Goal: Check status: Check status

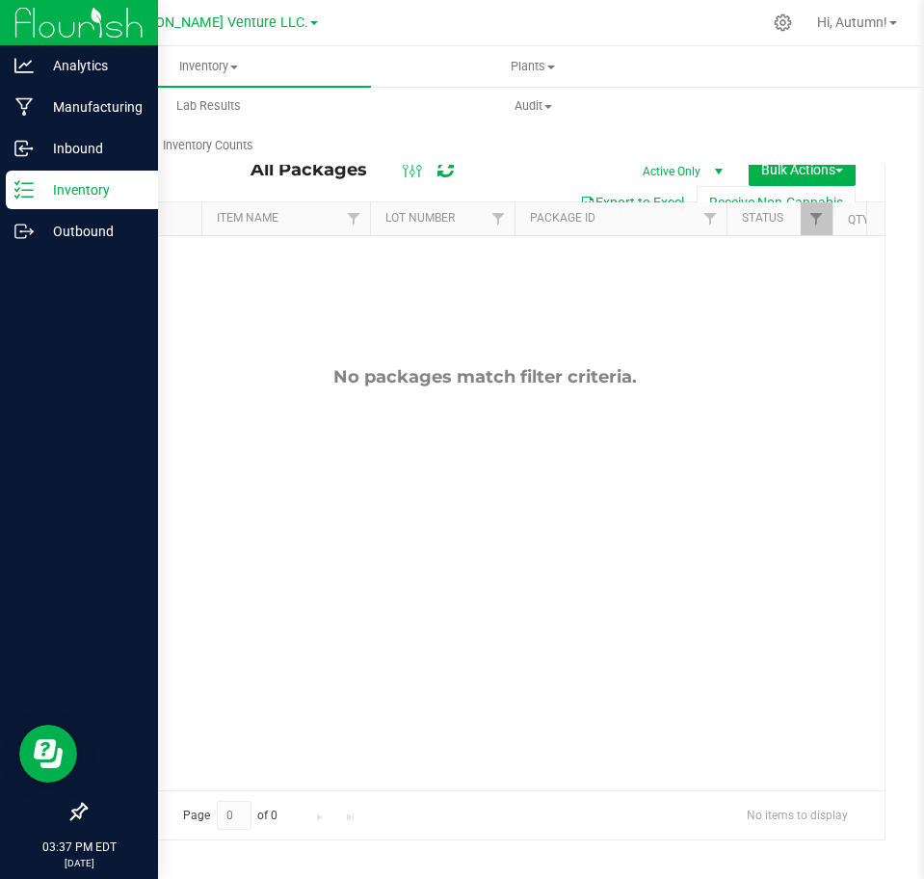
click at [17, 189] on icon at bounding box center [23, 189] width 19 height 19
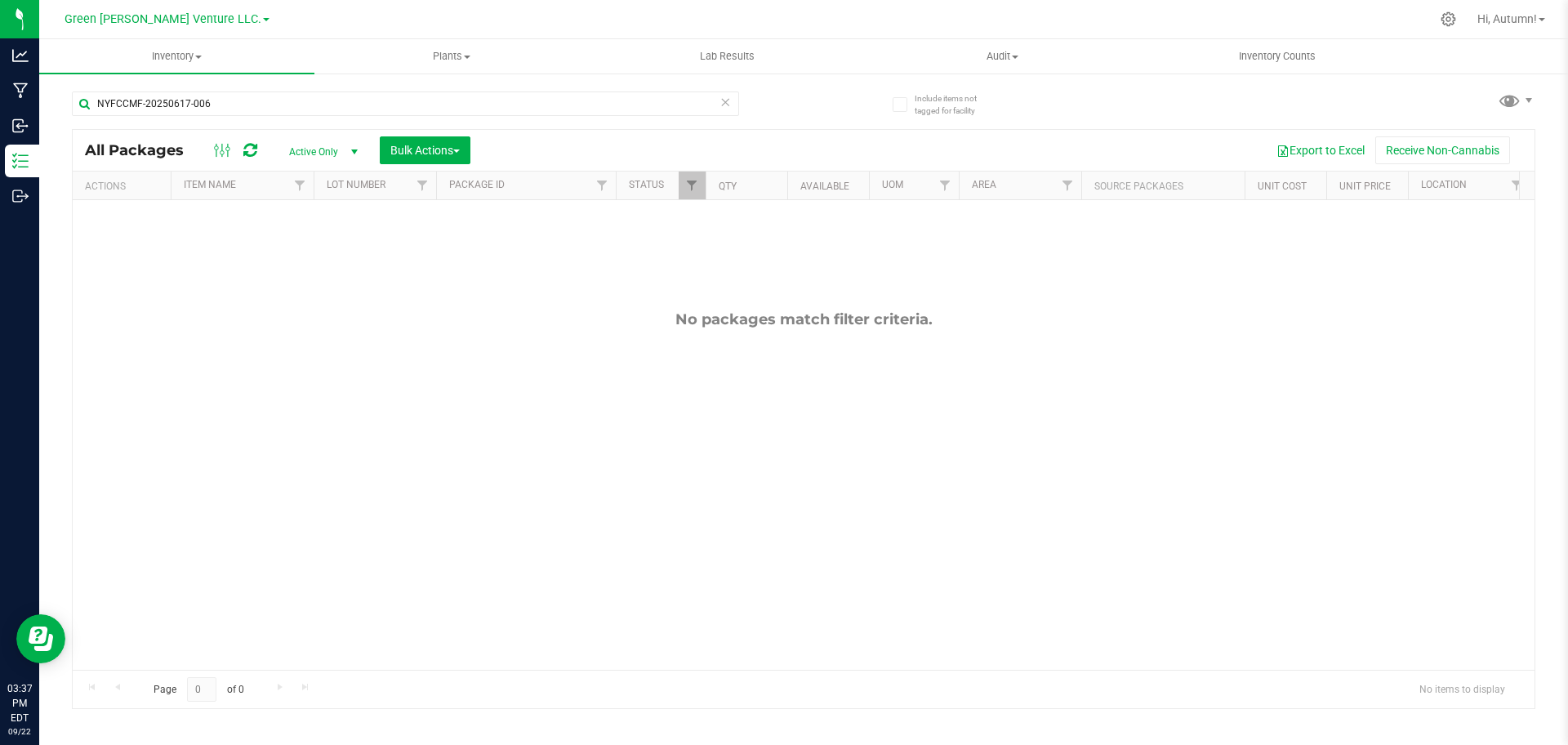
click at [721, 106] on icon at bounding box center [724, 101] width 11 height 19
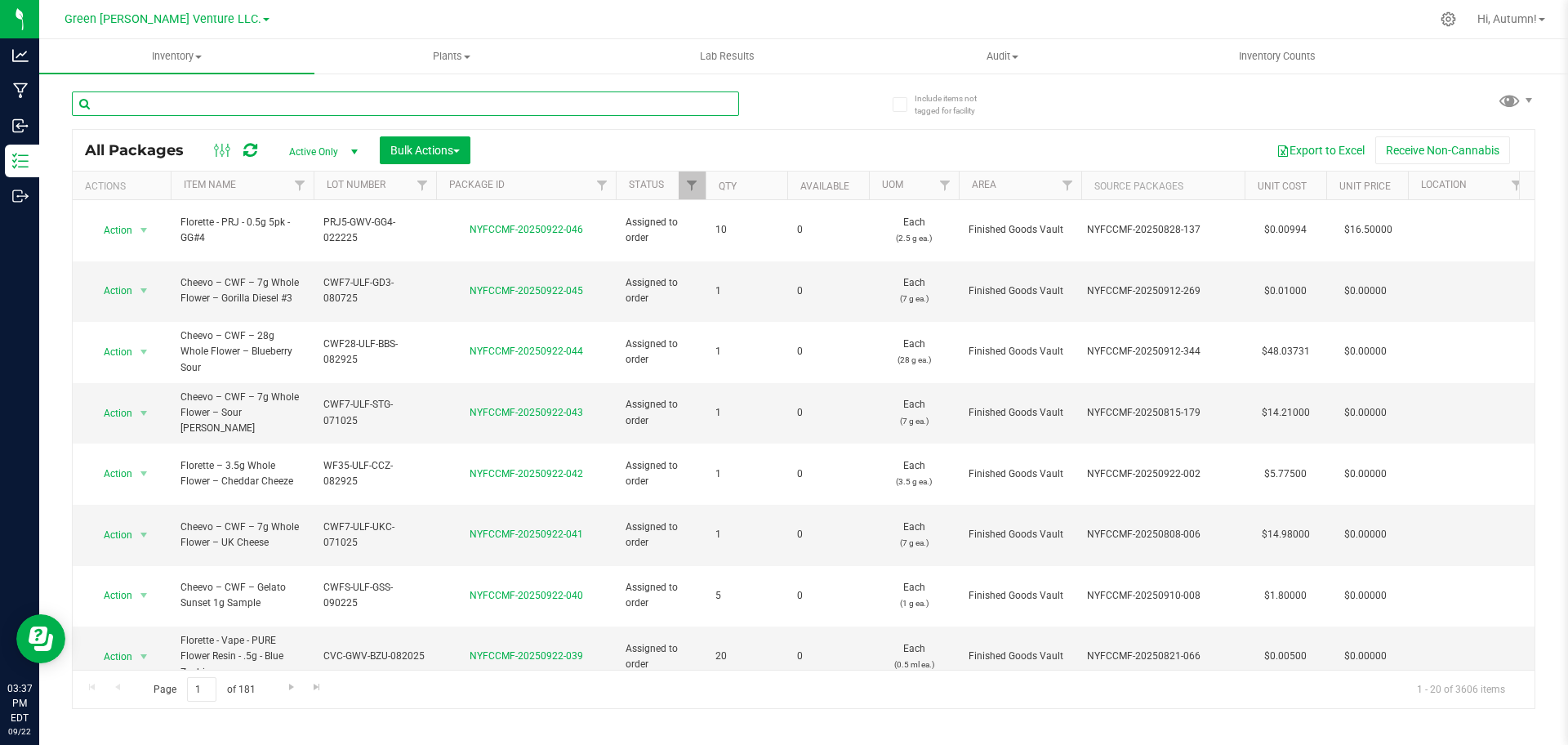
click at [597, 109] on input "text" at bounding box center [406, 103] width 668 height 25
paste input "CPRJ7-GWV-LOD-061025"
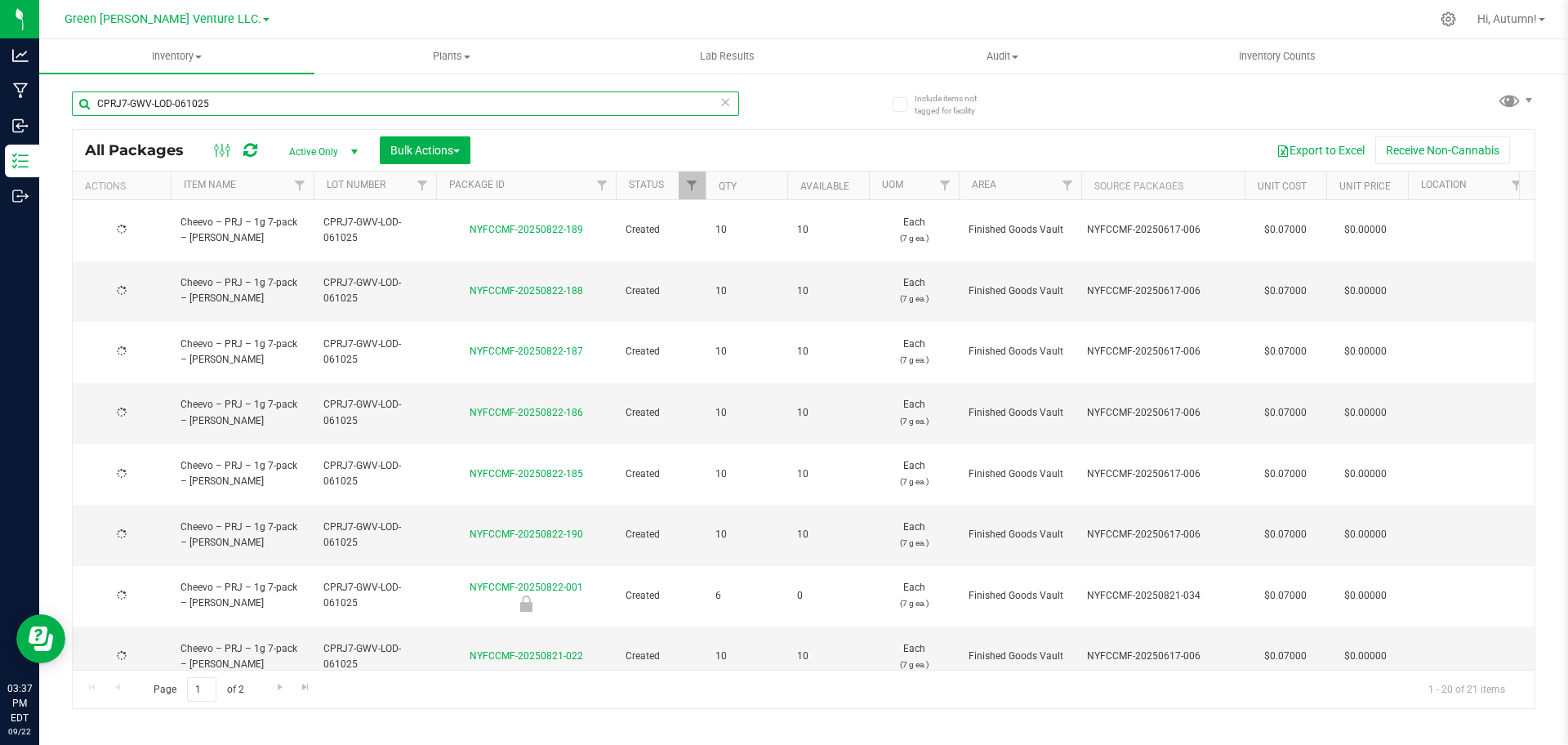
type input "CPRJ7-GWV-LOD-061025"
click at [773, 138] on div "Export to Excel Receive Non-Cannabis" at bounding box center [1002, 150] width 1039 height 28
click at [283, 679] on link "Go to the next page" at bounding box center [280, 688] width 24 height 22
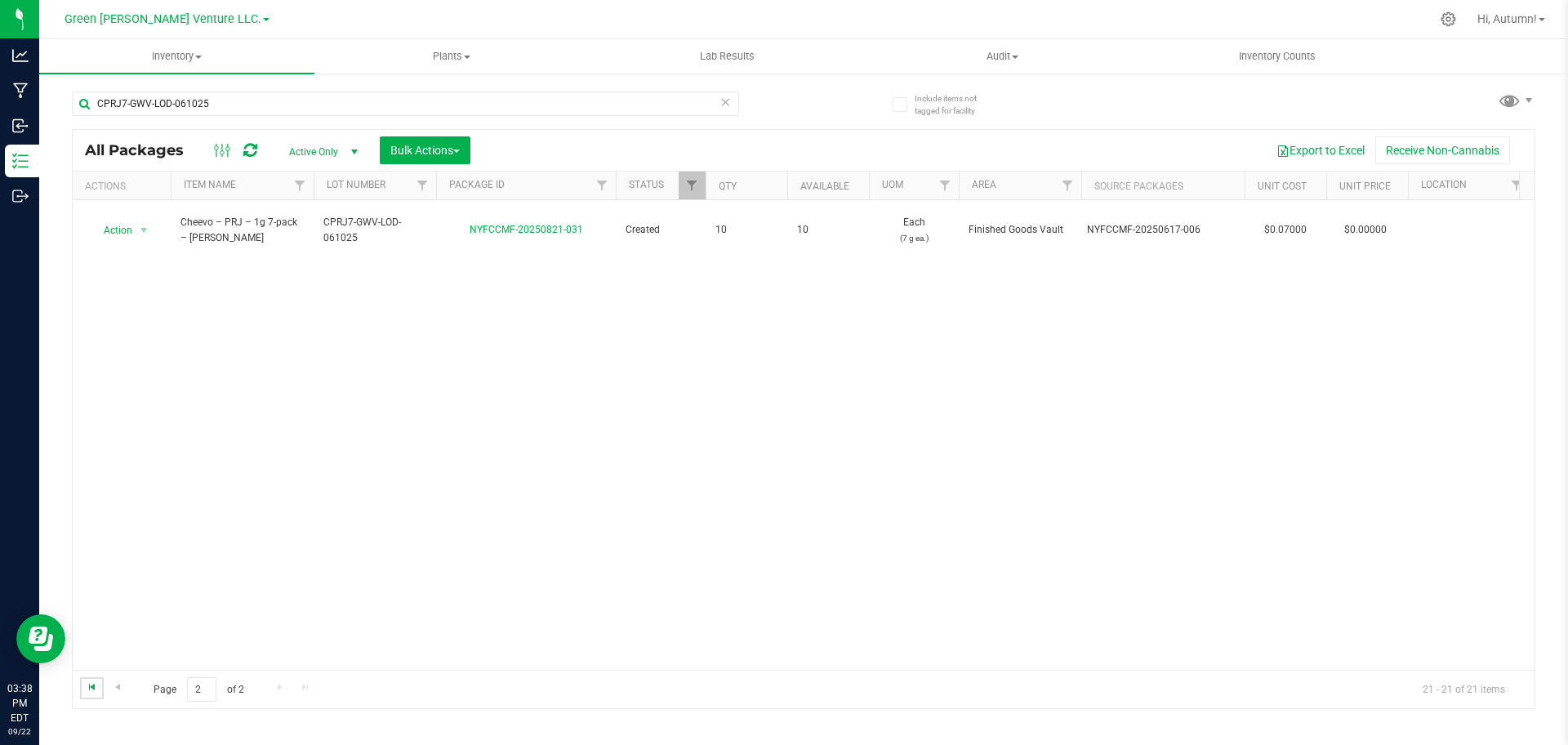
click at [94, 690] on span "Go to the first page" at bounding box center [91, 687] width 13 height 13
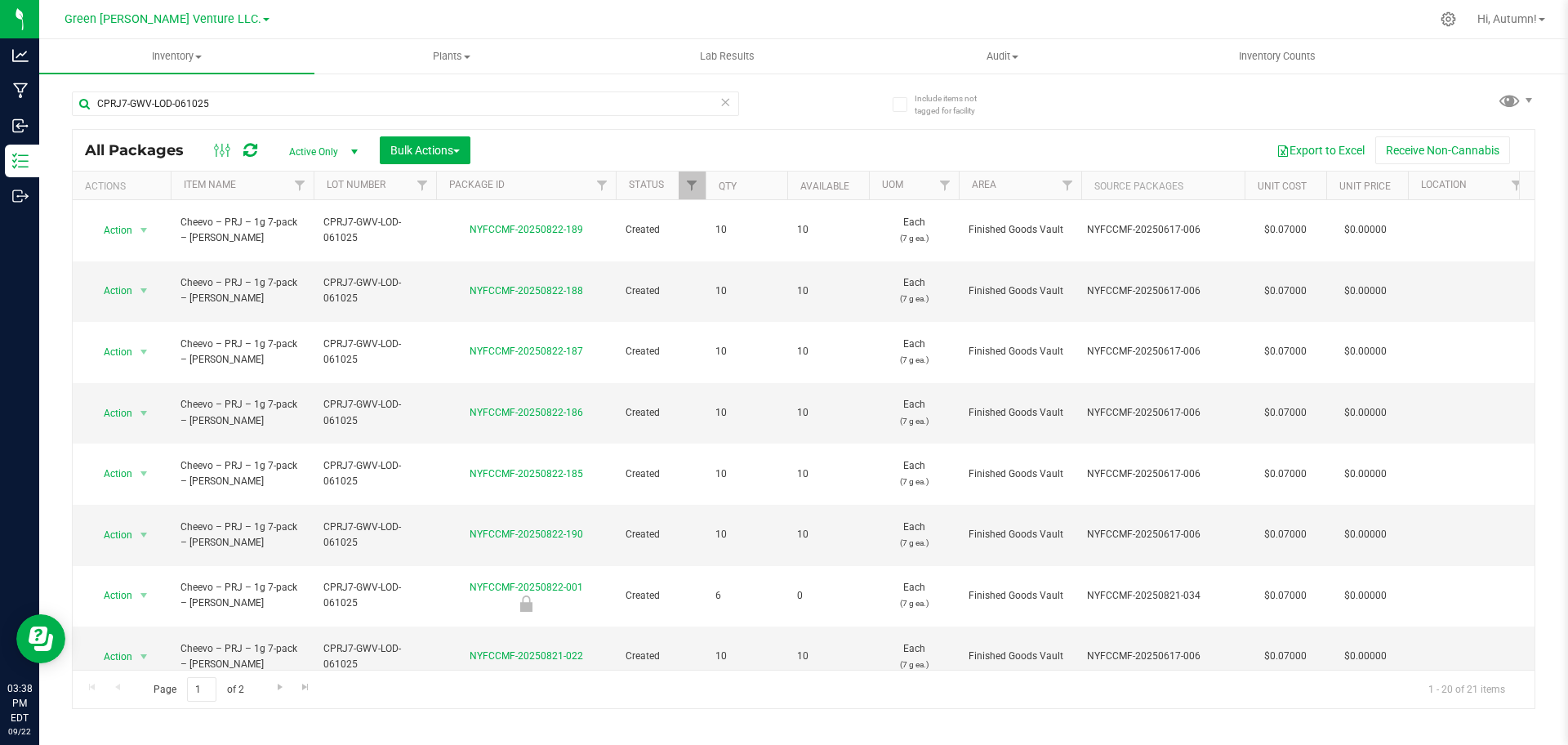
click at [729, 103] on icon at bounding box center [724, 101] width 11 height 19
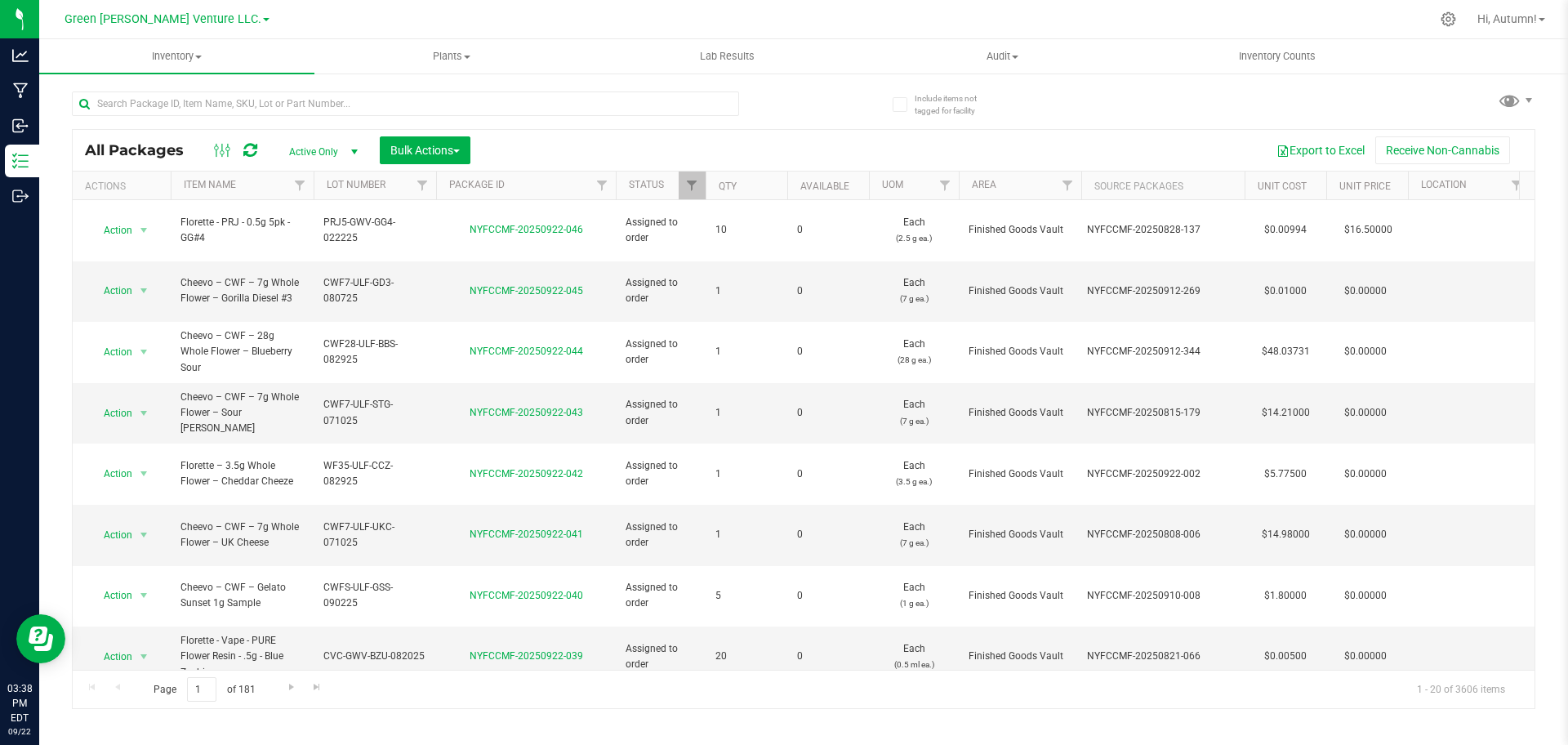
click at [783, 108] on div "All Packages Active Only Active Only Lab Samples Locked All Bulk Actions Add to…" at bounding box center [804, 392] width 1464 height 633
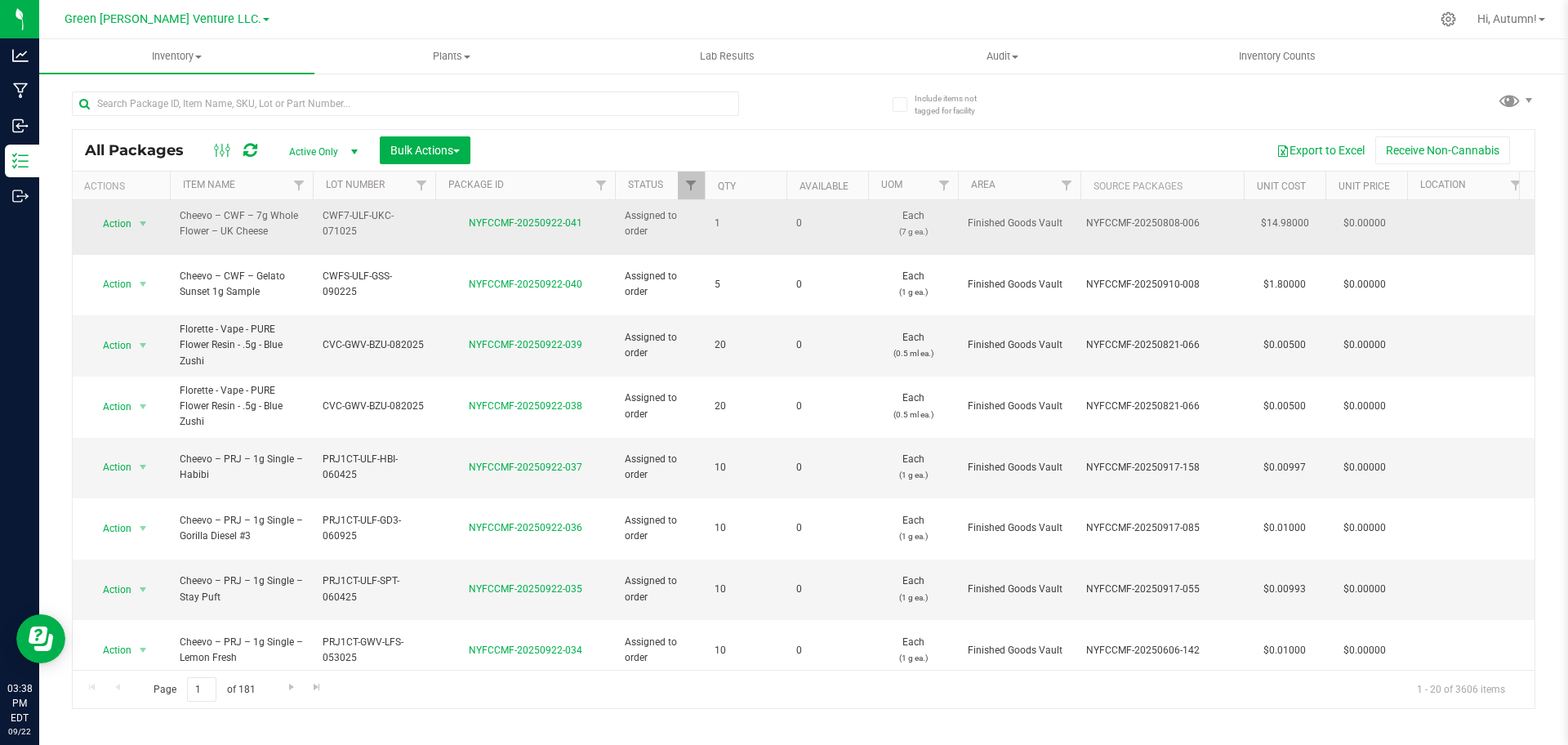
scroll to position [0, 1]
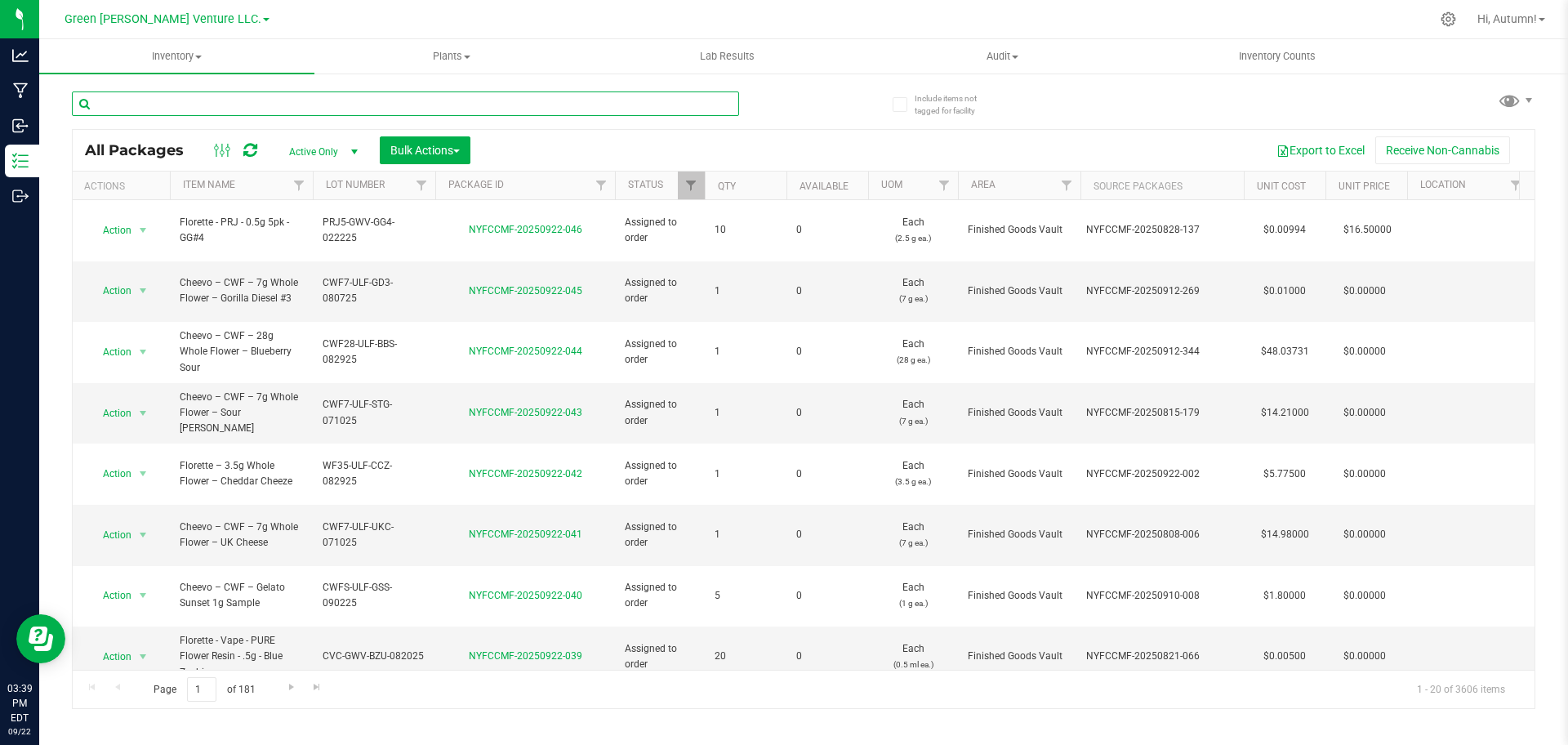
click at [471, 97] on input "text" at bounding box center [406, 103] width 668 height 25
paste input "NYFCCMF-20250617-006"
type input "NYFCCMF-20250617-006"
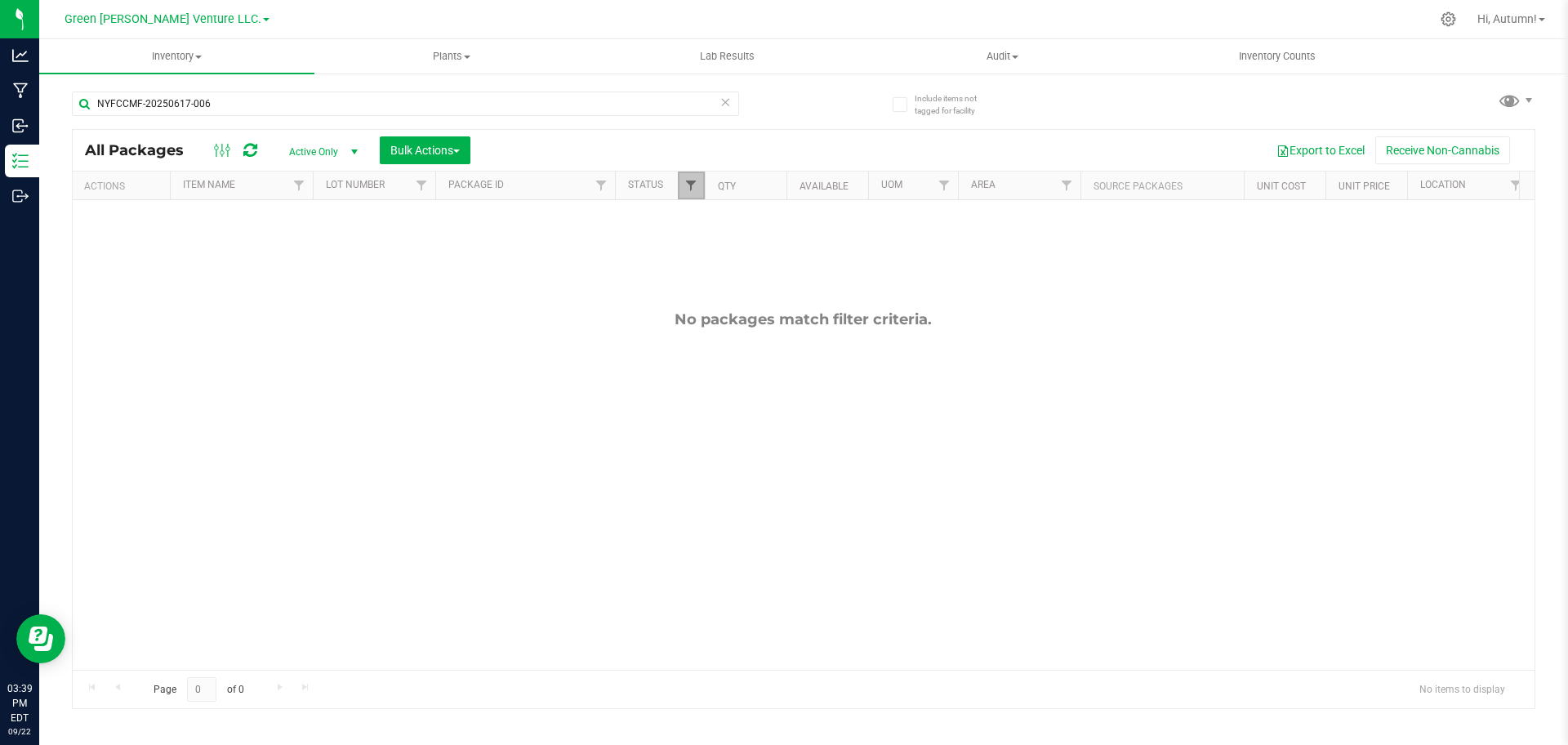
click at [687, 184] on span "Filter" at bounding box center [690, 185] width 13 height 13
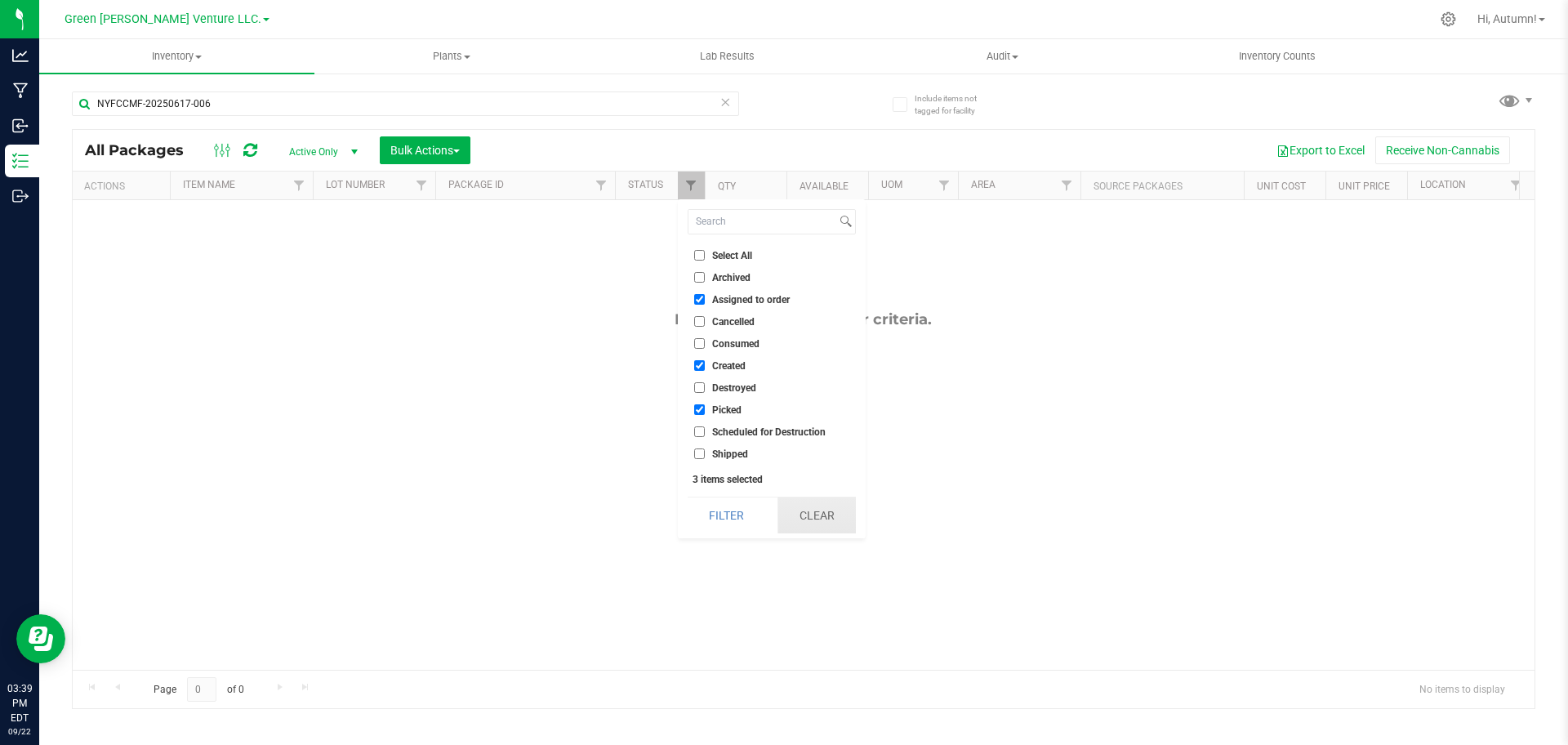
click at [783, 505] on button "Clear" at bounding box center [817, 515] width 79 height 36
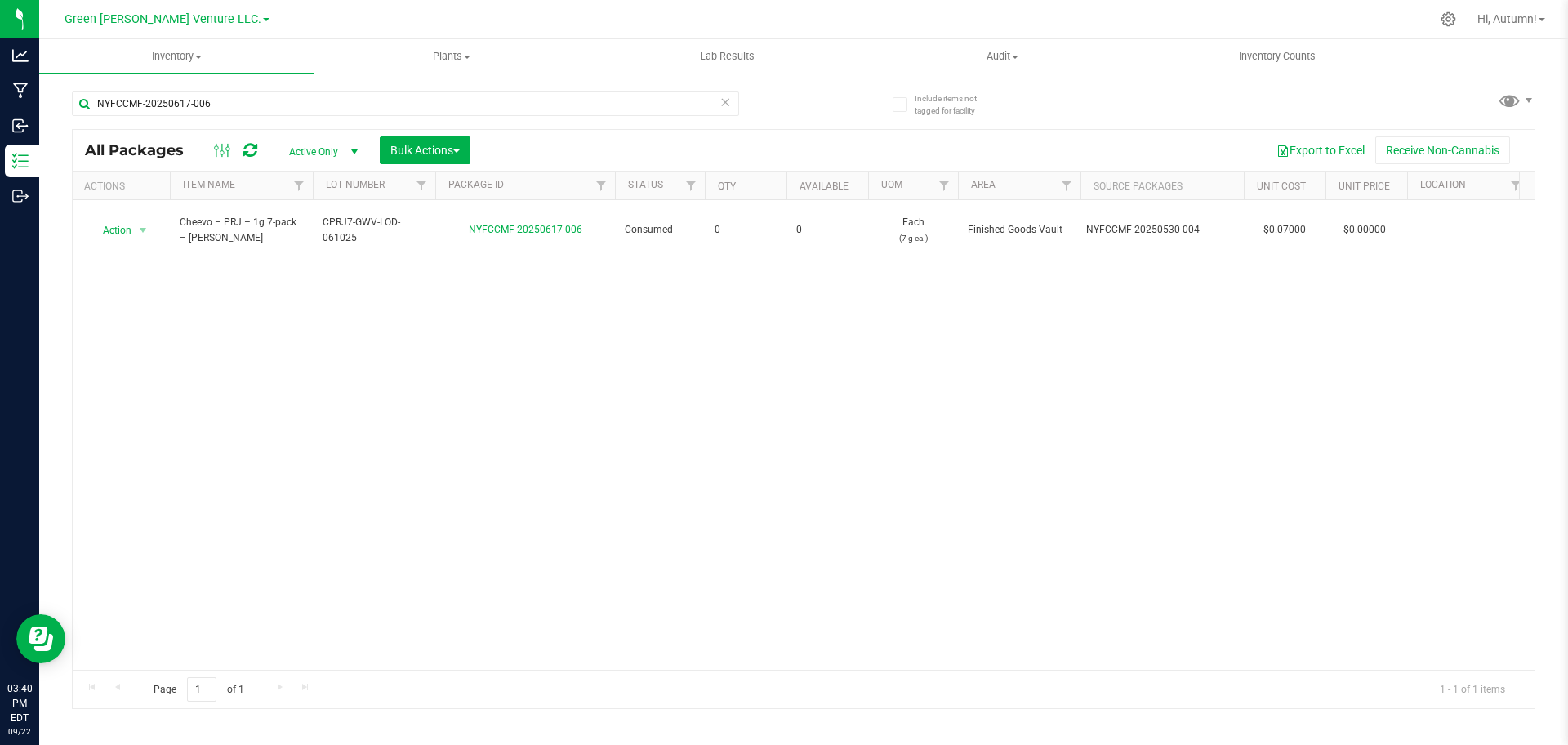
click at [248, 258] on div "Action Action Adjust qty Edit attributes Global inventory Locate package Print …" at bounding box center [804, 435] width 1462 height 470
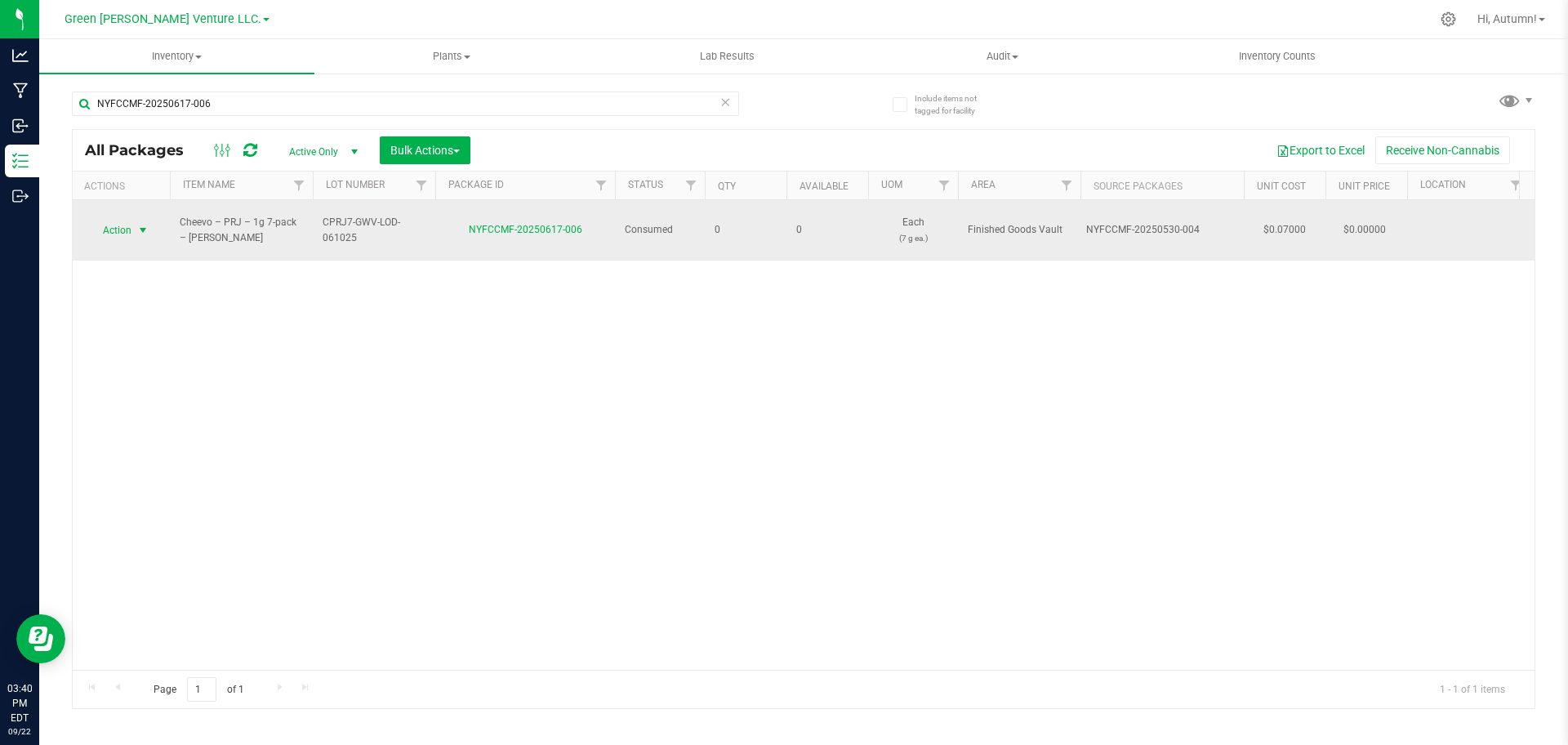
click at [140, 224] on span "select" at bounding box center [142, 230] width 13 height 13
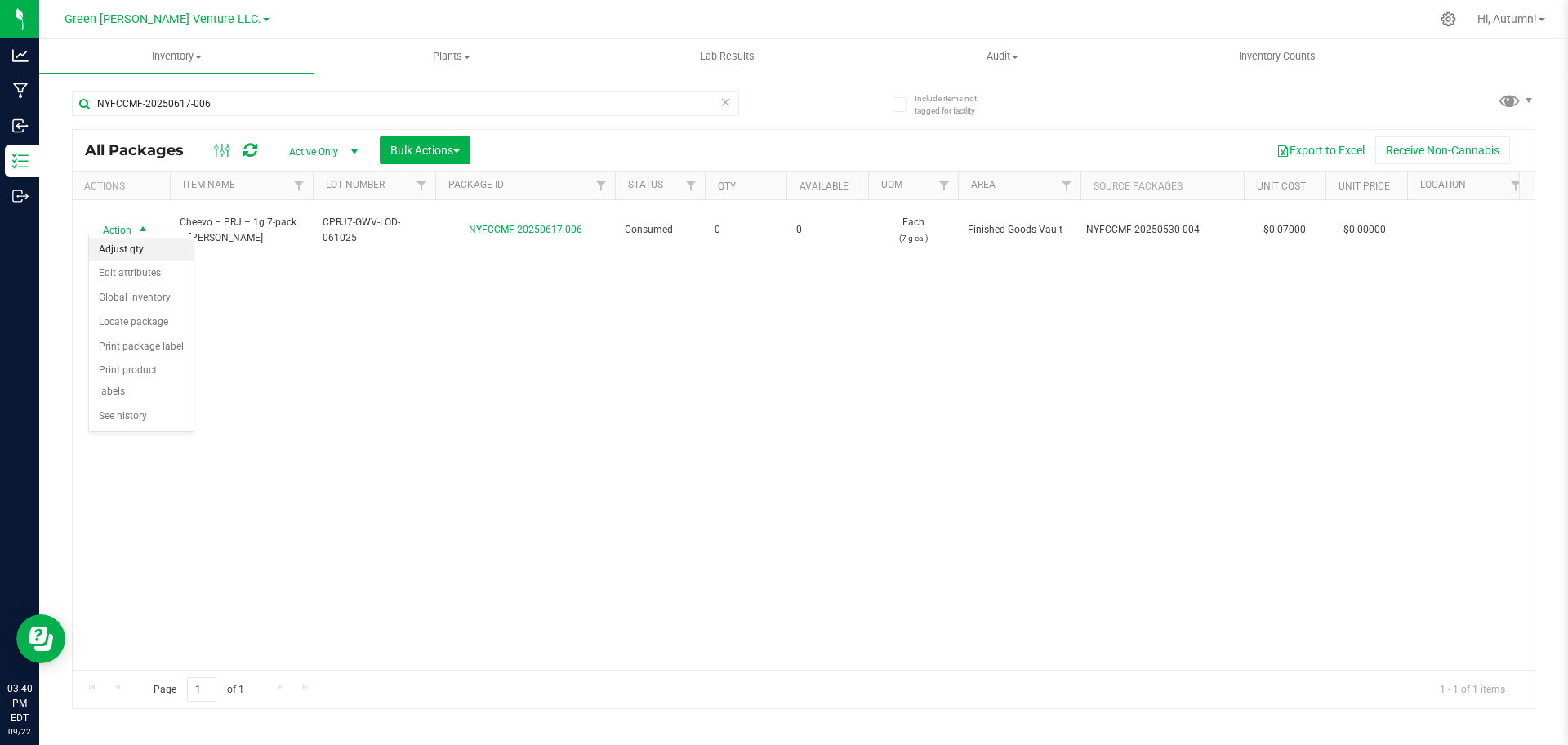
click at [147, 251] on li "Adjust qty" at bounding box center [141, 250] width 104 height 25
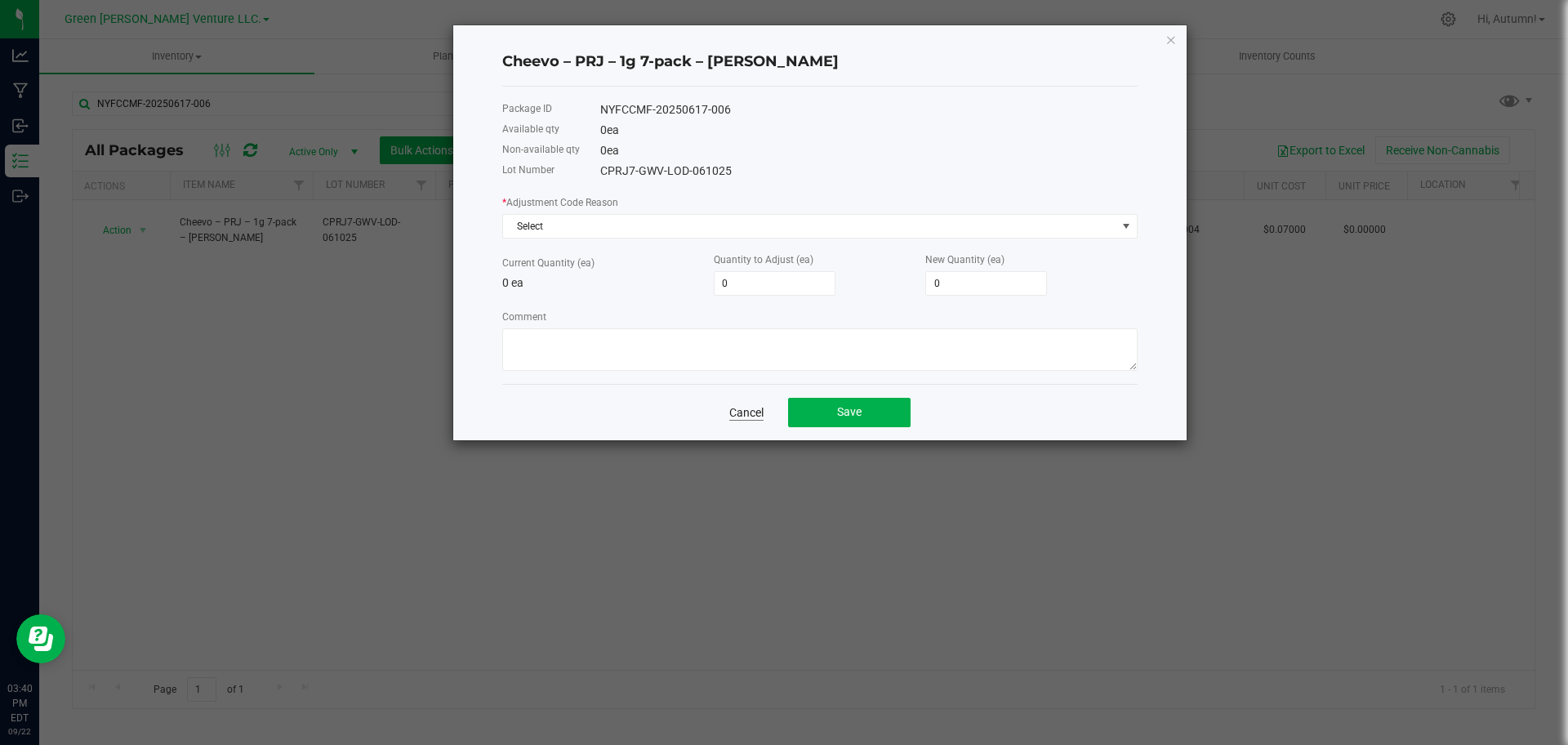
click at [740, 420] on div "Cancel Save" at bounding box center [820, 412] width 635 height 57
click at [736, 416] on link "Cancel" at bounding box center [746, 412] width 34 height 16
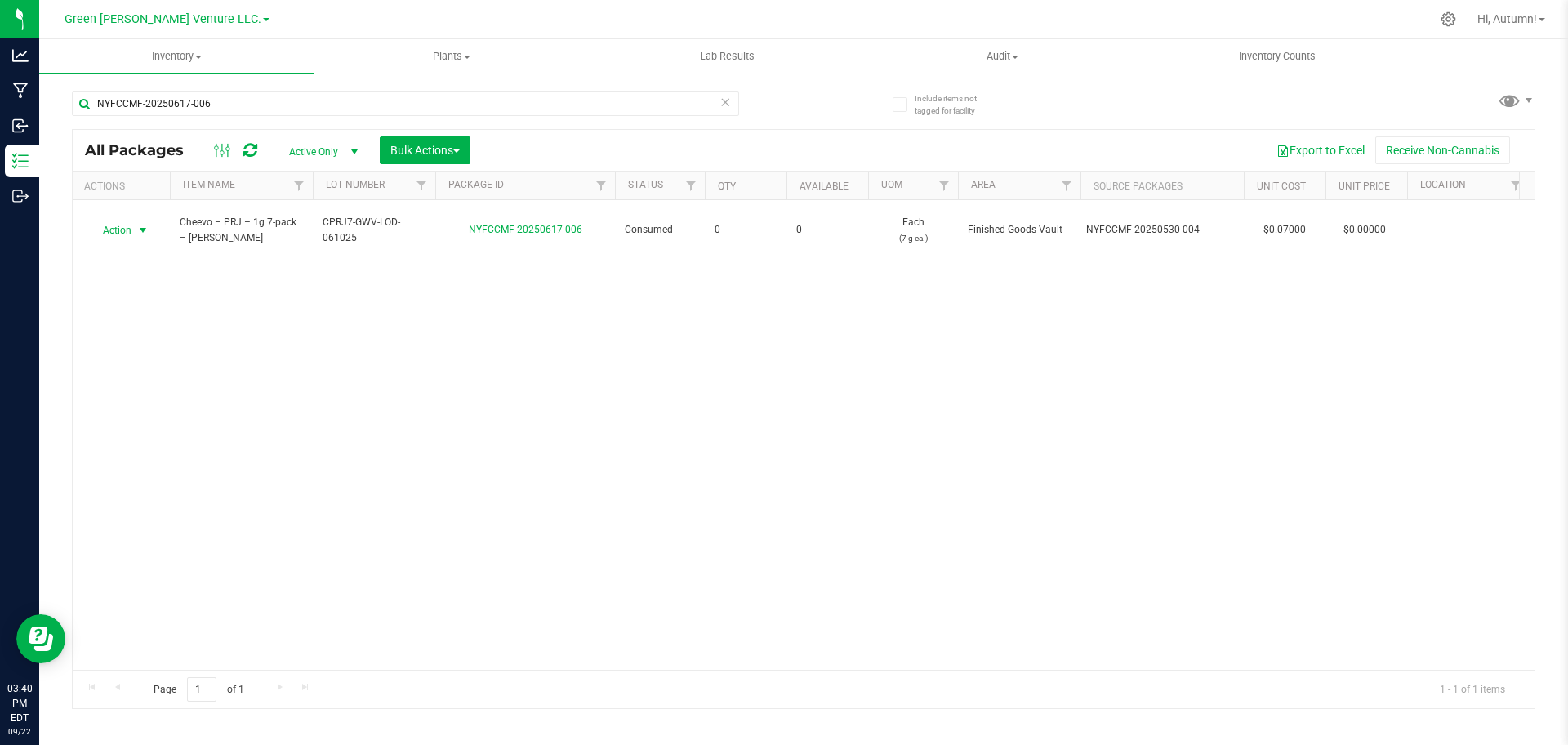
click at [723, 109] on icon at bounding box center [724, 101] width 11 height 19
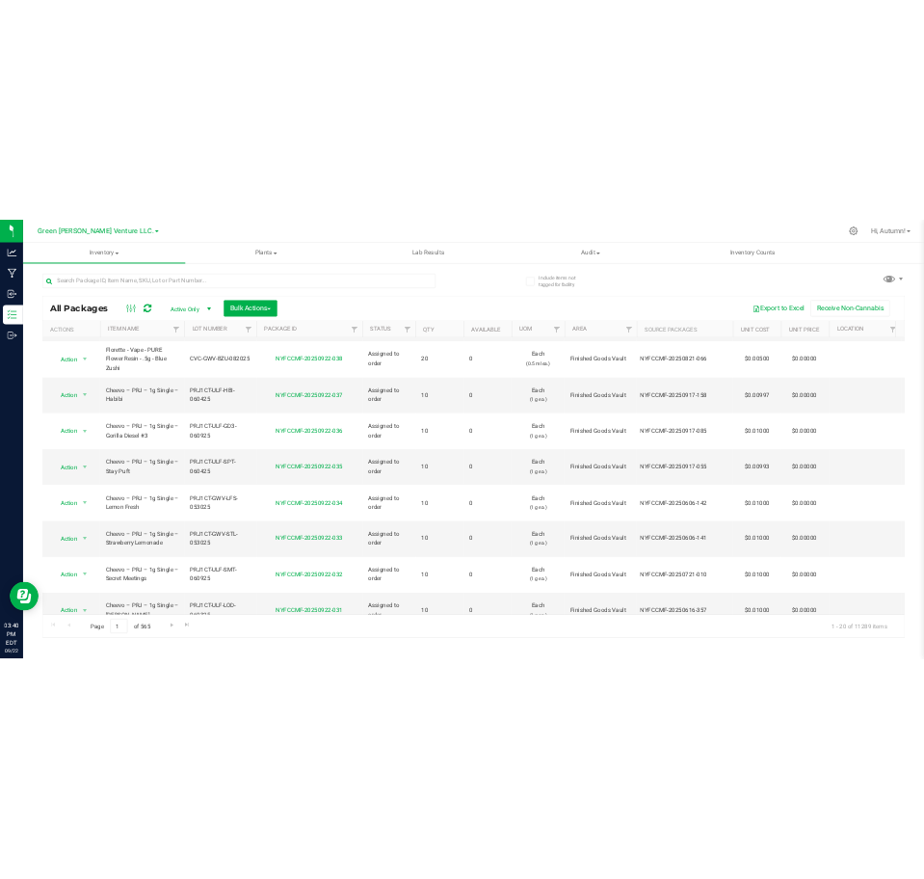
scroll to position [0, 1]
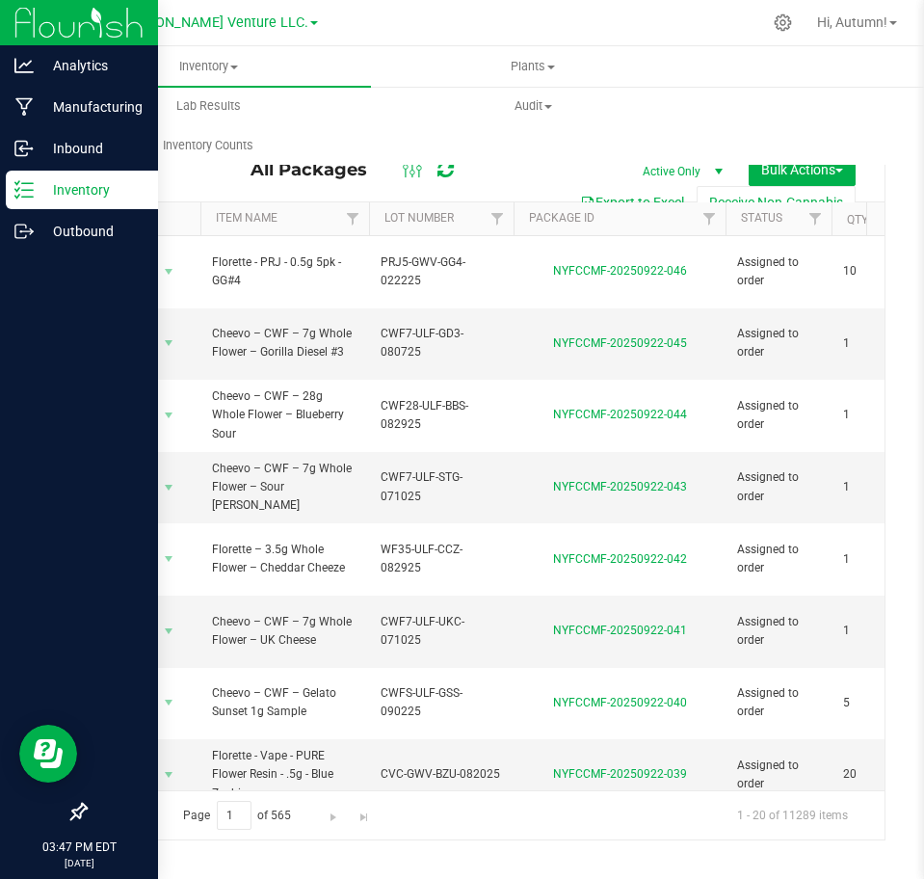
click at [31, 196] on icon at bounding box center [23, 189] width 19 height 19
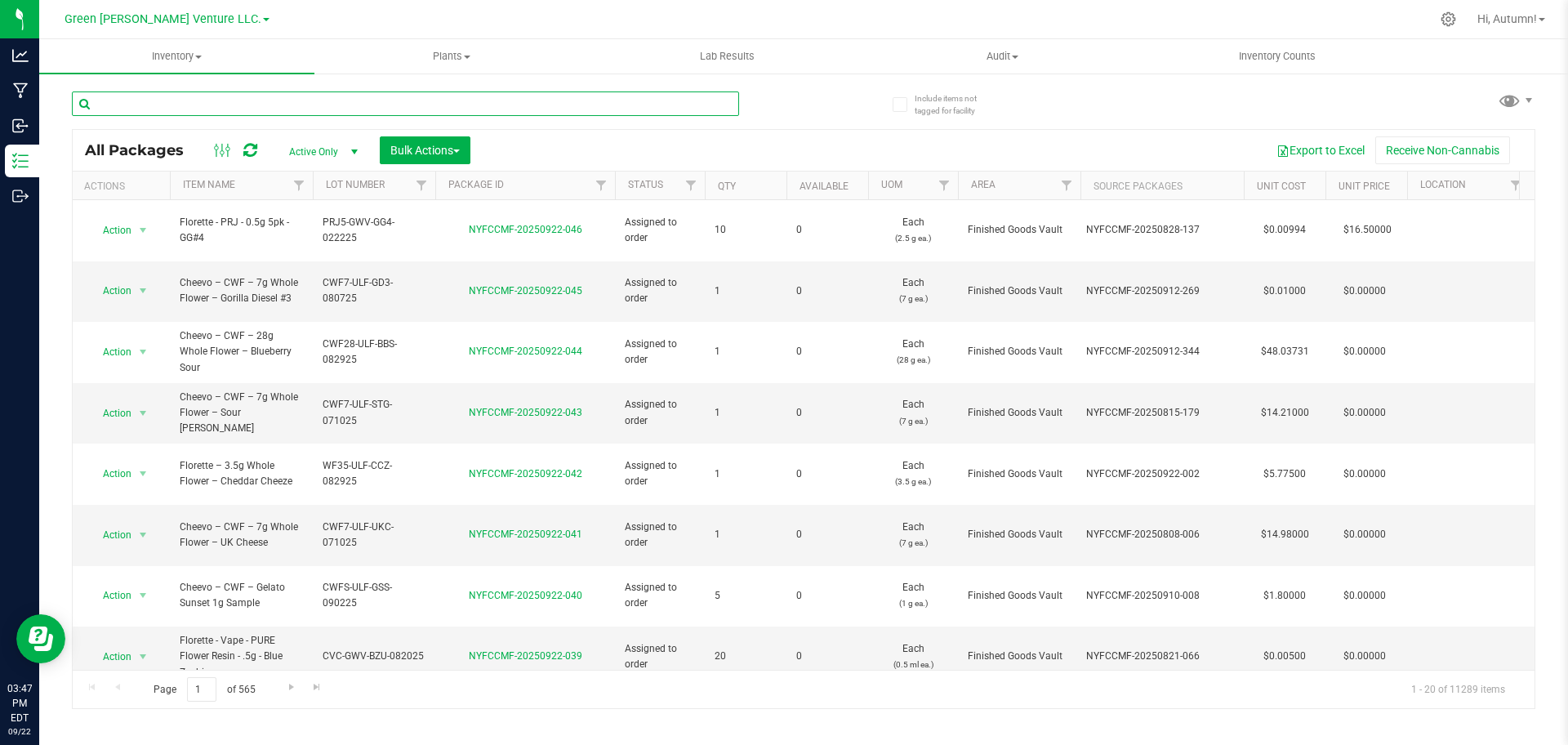
click at [619, 103] on input "text" at bounding box center [406, 103] width 668 height 25
paste input "NYFCCMF-20250917-179"
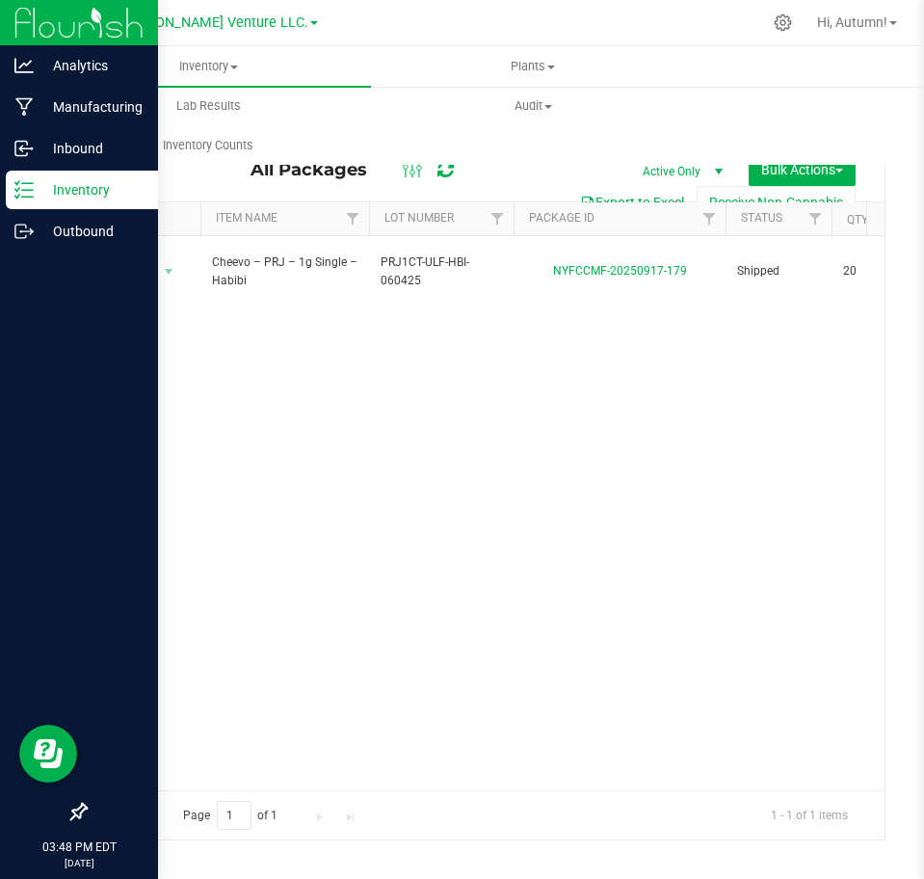
type input "NYFCCMF-20250917-179"
click at [27, 178] on div "Inventory" at bounding box center [82, 190] width 152 height 39
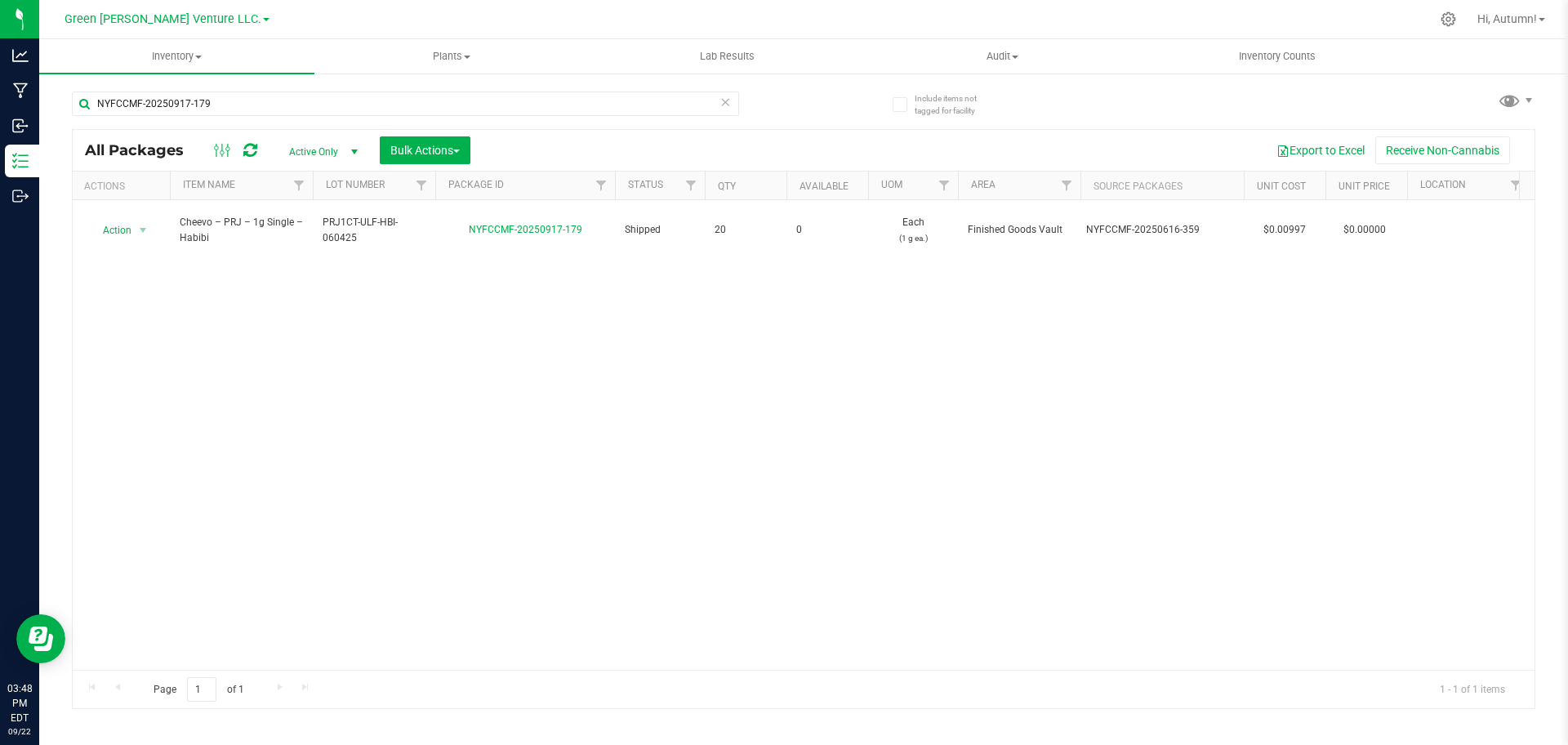
click at [719, 98] on icon at bounding box center [724, 101] width 11 height 19
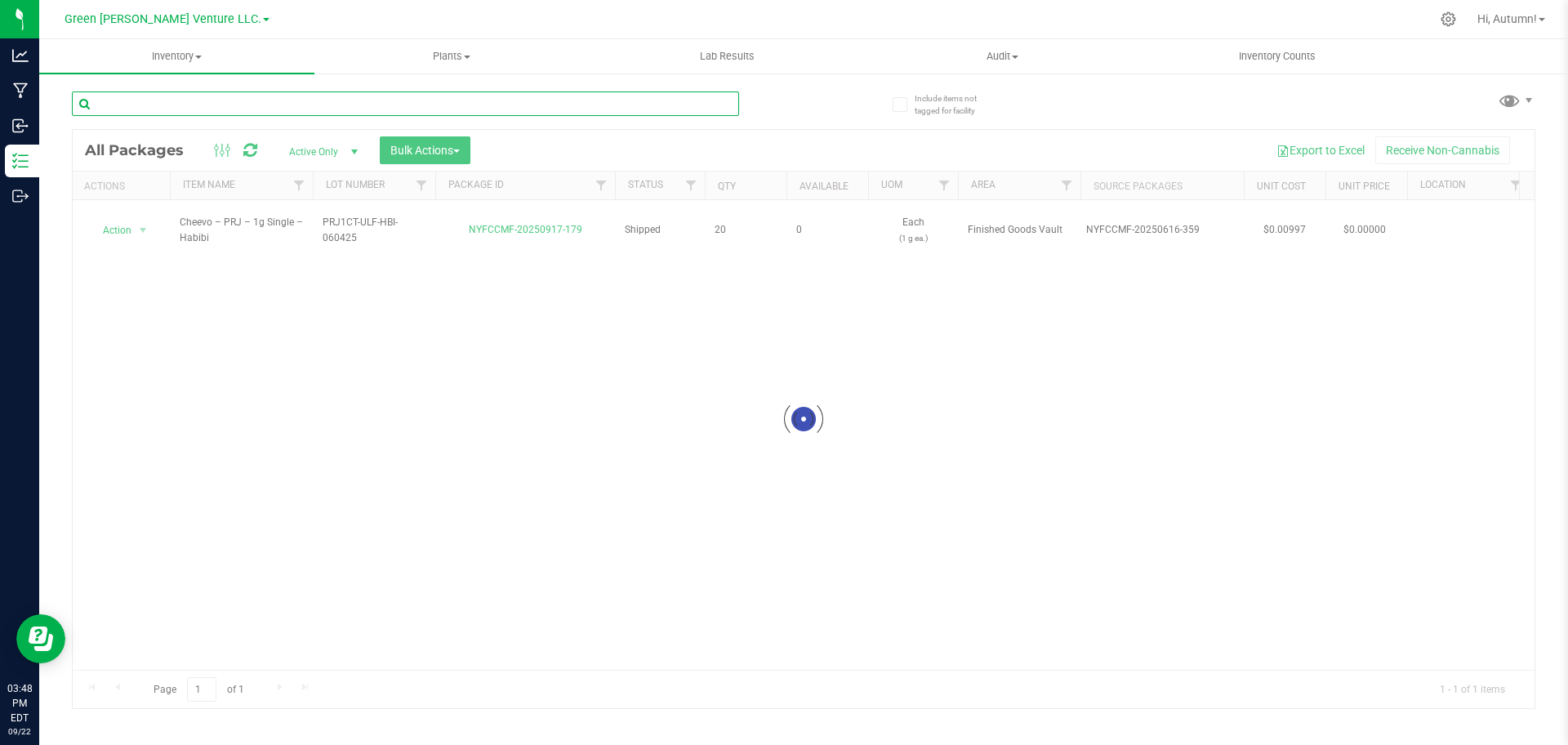
click at [684, 103] on input "text" at bounding box center [406, 103] width 668 height 25
paste input "NYFCCMF-20250904-014"
type input "NYFCCMF-20250904-014"
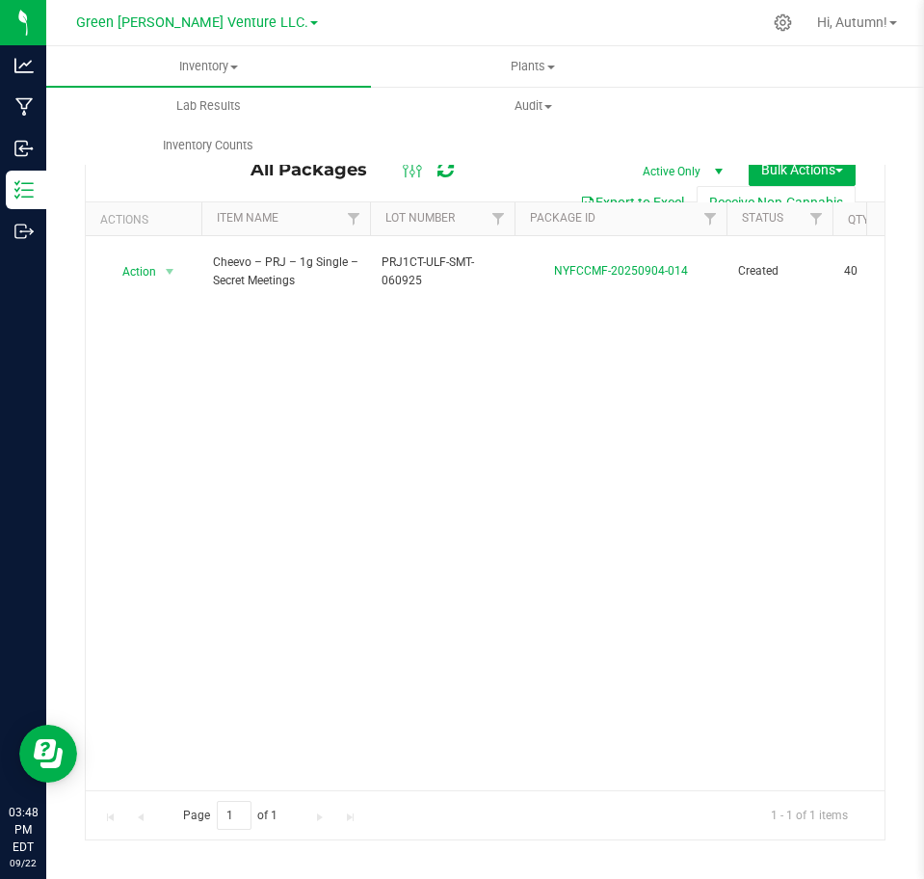
scroll to position [0, 1]
